Goal: Navigation & Orientation: Understand site structure

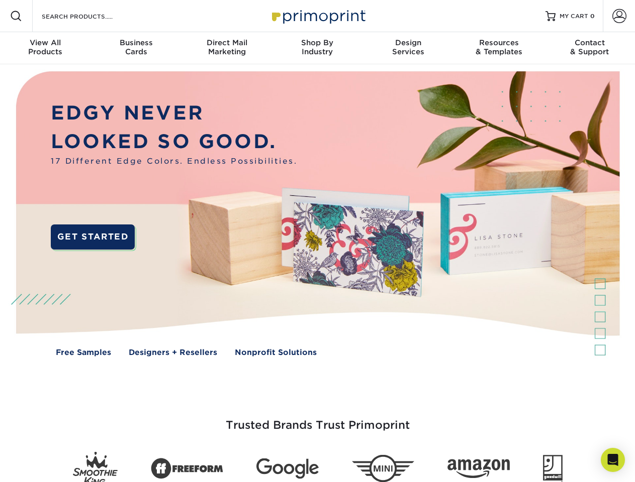
click at [317, 241] on img at bounding box center [317, 221] width 628 height 314
click at [16, 16] on span at bounding box center [16, 16] width 12 height 12
click at [619, 16] on span at bounding box center [619, 16] width 14 height 14
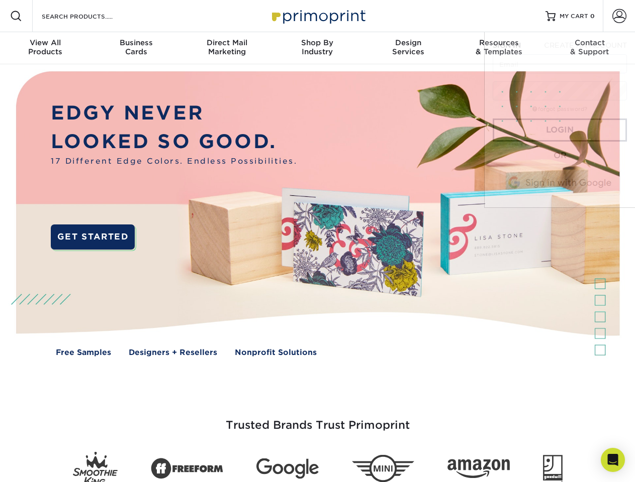
click at [45, 48] on div "View All Products" at bounding box center [45, 47] width 90 height 18
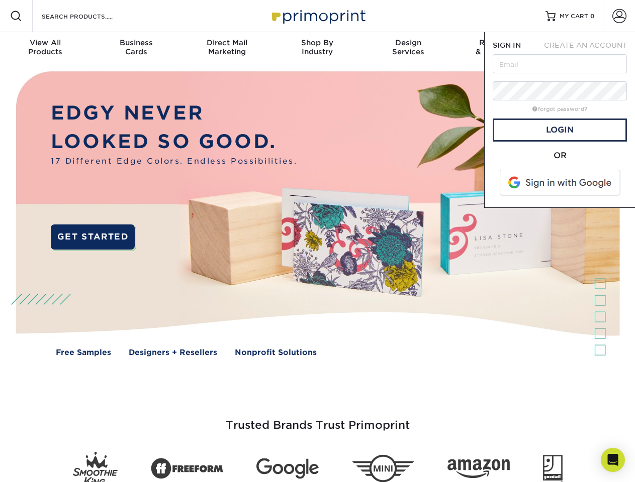
click at [136, 48] on div "Business Cards" at bounding box center [135, 47] width 90 height 18
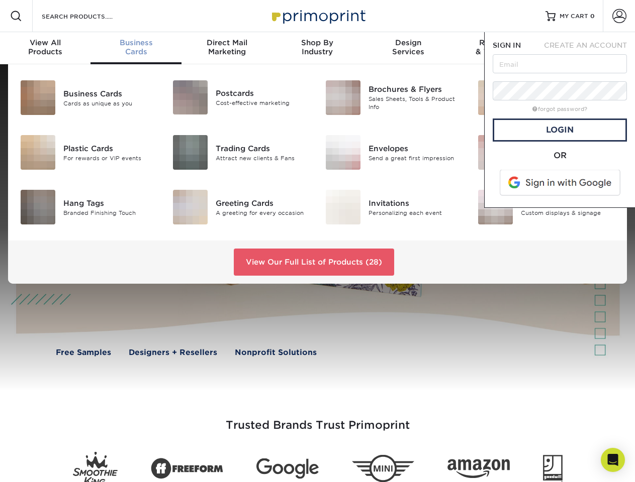
click at [227, 48] on div "Direct Mail Marketing" at bounding box center [226, 47] width 90 height 18
click at [317, 48] on div "Shop By Industry" at bounding box center [317, 47] width 90 height 18
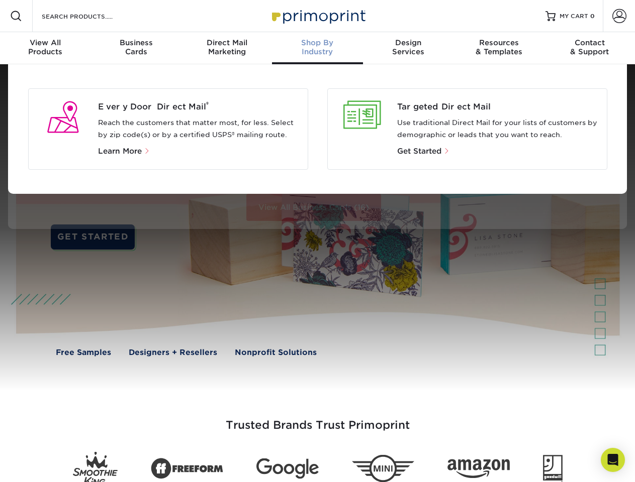
click at [408, 48] on div "Design Services" at bounding box center [408, 47] width 90 height 18
click at [499, 48] on div "Resources & Templates" at bounding box center [498, 47] width 90 height 18
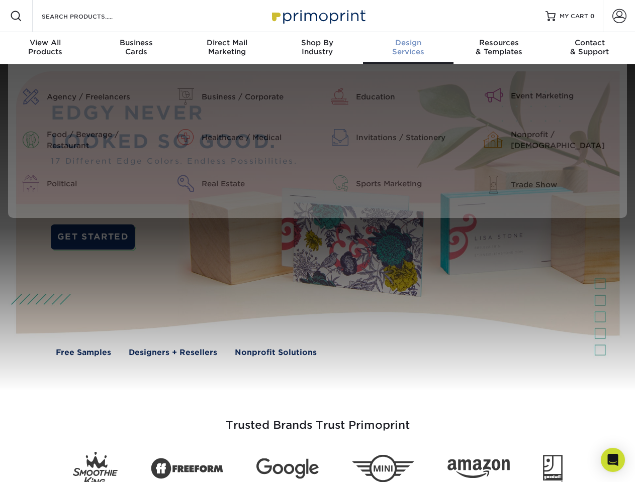
click at [589, 48] on div "Contact & Support" at bounding box center [589, 47] width 90 height 18
